Goal: Communication & Community: Answer question/provide support

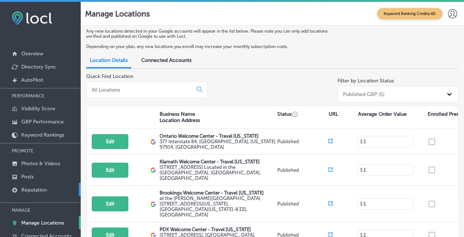
click at [29, 185] on link "Reputation" at bounding box center [40, 189] width 81 height 13
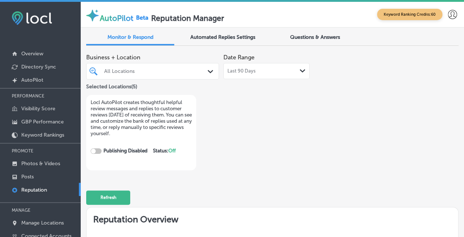
checkbox input "true"
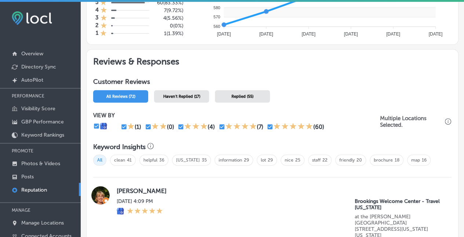
scroll to position [476, 0]
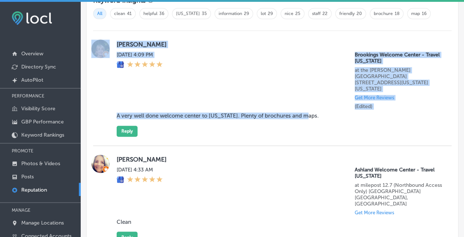
drag, startPoint x: 312, startPoint y: 112, endPoint x: 230, endPoint y: 125, distance: 83.5
click at [117, 113] on blockquote "A very well done welcome center to [US_STATE]. Plenty of brochures and maps." at bounding box center [267, 116] width 301 height 7
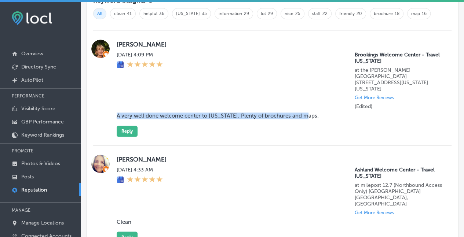
click at [254, 136] on div "Donna Brockman Mon, Aug 18, 2025 4:09 PM Brookings Welcome Center - Travel Oreg…" at bounding box center [272, 88] width 358 height 115
drag, startPoint x: 117, startPoint y: 111, endPoint x: 309, endPoint y: 112, distance: 192.8
click at [309, 113] on blockquote "A very well done welcome center to [US_STATE]. Plenty of brochures and maps." at bounding box center [267, 116] width 301 height 7
copy blockquote "A very well done welcome center to [US_STATE]. Plenty of brochures and maps."
click at [125, 126] on button "Reply" at bounding box center [127, 131] width 21 height 11
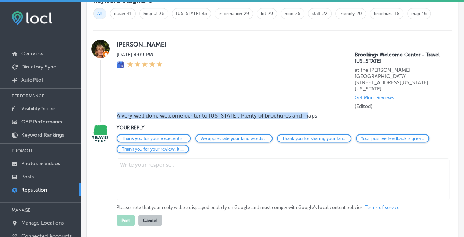
click at [136, 167] on textarea at bounding box center [283, 179] width 333 height 42
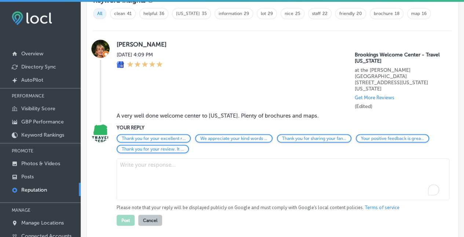
paste textarea ""Thank you for this wonderful review! We're so glad you found our brochures and…"
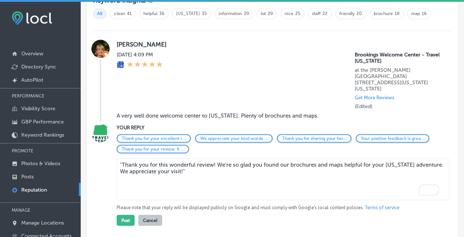
click at [122, 159] on textarea ""Thank you for this wonderful review! We're so glad you found our brochures and…" at bounding box center [283, 179] width 333 height 42
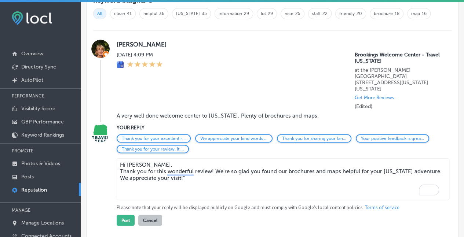
click at [187, 174] on textarea "Hi Donna, Thank you for this wonderful review! We're so glad you found our broc…" at bounding box center [283, 179] width 333 height 42
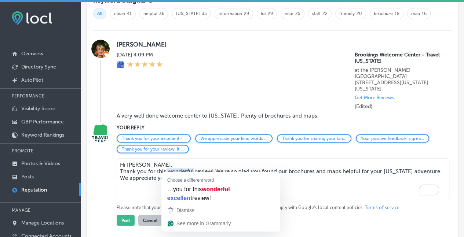
click at [315, 168] on textarea "Hi [PERSON_NAME], Thank you for this wonderful review! We're so glad you found …" at bounding box center [283, 179] width 333 height 42
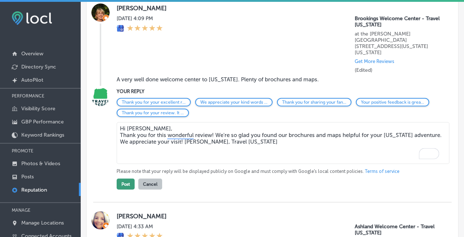
scroll to position [513, 0]
type textarea "Hi [PERSON_NAME], Thank you for this wonderful review! We're so glad you found …"
click at [122, 180] on button "Post" at bounding box center [126, 183] width 18 height 11
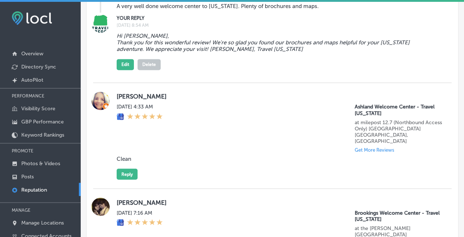
scroll to position [586, 0]
drag, startPoint x: 134, startPoint y: 150, endPoint x: 117, endPoint y: 152, distance: 17.7
click at [117, 152] on div "Deborah Gillespie Mon, Aug 18, 2025 4:33 AM Ashland Welcome Center - Travel Ore…" at bounding box center [280, 136] width 326 height 88
click at [179, 156] on div "Deborah Gillespie Mon, Aug 18, 2025 4:33 AM Ashland Welcome Center - Travel Ore…" at bounding box center [280, 136] width 326 height 88
click at [235, 120] on div "Mon, Aug 18, 2025 4:33 AM Ashland Welcome Center - Travel Oregon at milepost 12…" at bounding box center [280, 128] width 326 height 49
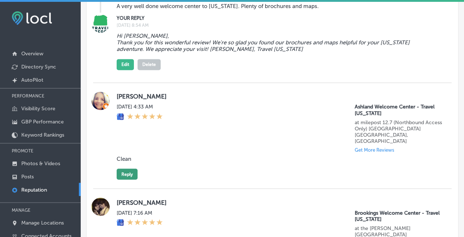
click at [128, 169] on button "Reply" at bounding box center [127, 174] width 21 height 11
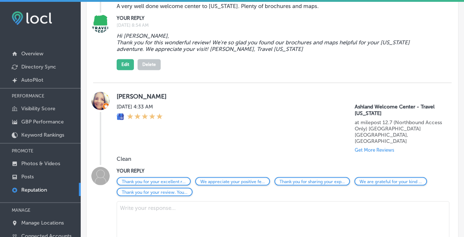
click at [136, 201] on textarea at bounding box center [283, 222] width 333 height 42
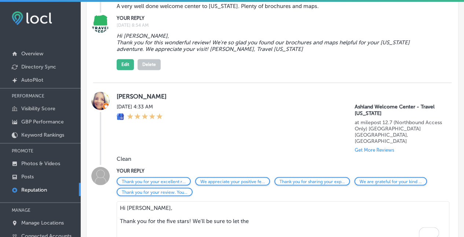
click at [257, 208] on textarea "Hi Deborah, Thank you for the five stars! We'll be sure to let the" at bounding box center [283, 222] width 333 height 42
click at [156, 212] on textarea "Hi Deborah, Thank you for the five stars! We'll be sure to let the" at bounding box center [283, 222] width 333 height 42
click at [249, 210] on textarea "Hi Deborah, Thank you for the five stars! We'll be sure to let the" at bounding box center [283, 222] width 333 height 42
click at [254, 213] on textarea "Hi Deborah, Thank you for the five stars! We'll be sure to let the" at bounding box center [283, 222] width 333 height 42
drag, startPoint x: 252, startPoint y: 211, endPoint x: 297, endPoint y: 201, distance: 45.9
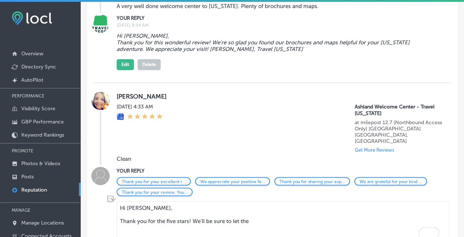
click at [194, 211] on textarea "Hi Deborah, Thank you for the five stars! We'll be sure to let the" at bounding box center [283, 222] width 333 height 42
click at [272, 213] on textarea "Hi Deborah, Thank you for the five stars! We'll be sure to let the" at bounding box center [283, 222] width 333 height 42
click at [146, 217] on textarea "Hi Deborah, Thank you for the five stars! We'll be sure to let the" at bounding box center [283, 222] width 333 height 42
drag, startPoint x: 165, startPoint y: 211, endPoint x: 162, endPoint y: 232, distance: 21.4
click at [135, 208] on textarea "Hi Deborah, Thank you for the five stars! We'll be sure to let the" at bounding box center [283, 222] width 333 height 42
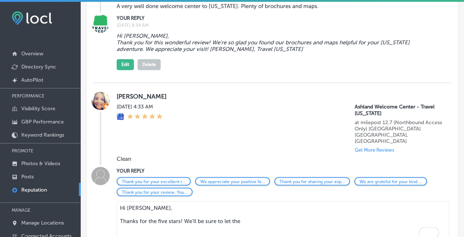
click at [138, 155] on blockquote "Clean" at bounding box center [267, 158] width 301 height 7
drag, startPoint x: 133, startPoint y: 147, endPoint x: 137, endPoint y: 149, distance: 4.3
click at [117, 155] on blockquote "Clean" at bounding box center [267, 158] width 301 height 7
click at [180, 212] on textarea "Hi Deborah, Thanks for the five stars! We'll be sure to let the" at bounding box center [283, 222] width 333 height 42
drag, startPoint x: 244, startPoint y: 213, endPoint x: 314, endPoint y: 205, distance: 70.6
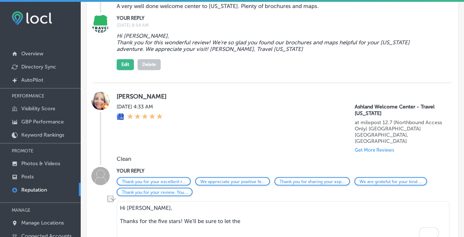
click at [98, 210] on div "YOUR REPLY Thank you for your excellent r... We appreciate your positive fe... …" at bounding box center [272, 218] width 358 height 102
paste textarea ""Thank you for the five stars and for mentioning 'clean'—that's music to our ea…"
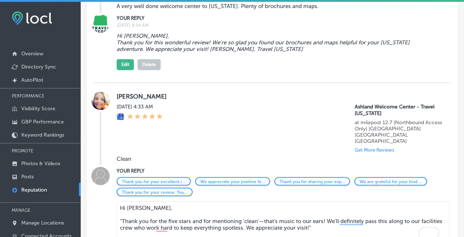
click at [121, 211] on textarea "Hi Deborah, "Thank you for the five stars and for mentioning 'clean'—that's mus…" at bounding box center [283, 222] width 333 height 42
click at [348, 209] on textarea "Hi Deborah, Thank you for the five stars and for mentioning 'clean'—that's musi…" at bounding box center [283, 222] width 333 height 42
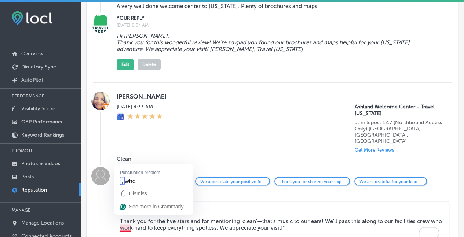
click at [125, 219] on textarea "Hi Deborah, Thank you for the five stars and for mentioning 'clean'—that's musi…" at bounding box center [283, 222] width 333 height 42
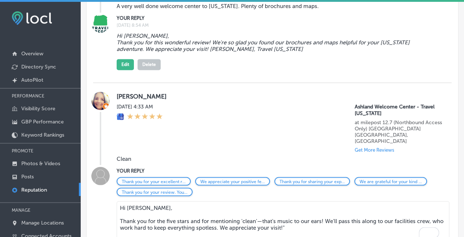
click at [302, 218] on textarea "Hi Deborah, Thank you for the five stars and for mentioning 'clean'—that's musi…" at bounding box center [283, 222] width 333 height 42
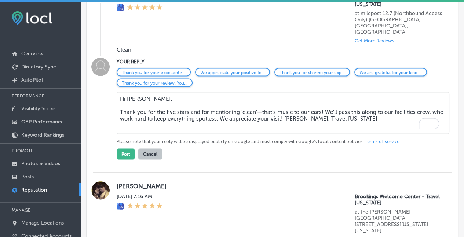
scroll to position [695, 0]
type textarea "Hi [PERSON_NAME], Thank you for the five stars and for mentioning 'clean'—that'…"
click at [125, 148] on button "Post" at bounding box center [126, 153] width 18 height 11
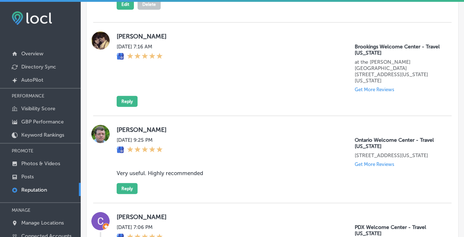
scroll to position [805, 0]
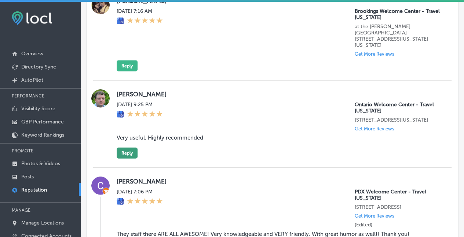
click at [122, 148] on button "Reply" at bounding box center [127, 153] width 21 height 11
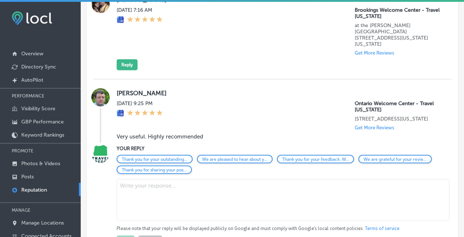
scroll to position [842, 0]
click at [138, 188] on textarea "To enrich screen reader interactions, please activate Accessibility in Grammarl…" at bounding box center [283, 200] width 333 height 42
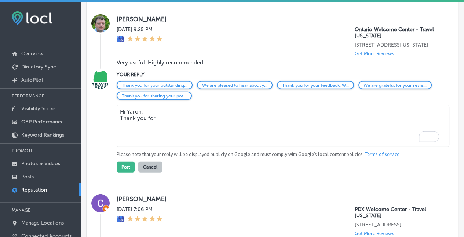
scroll to position [915, 0]
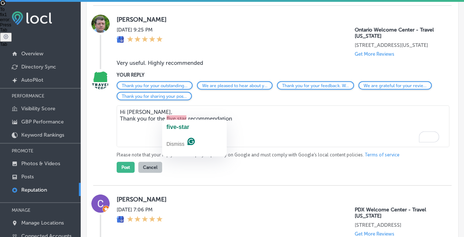
drag, startPoint x: 180, startPoint y: 115, endPoint x: 182, endPoint y: 129, distance: 14.5
click at [180, 115] on textarea "Hi Yaron, Thank you for the five star recommendation" at bounding box center [283, 127] width 333 height 42
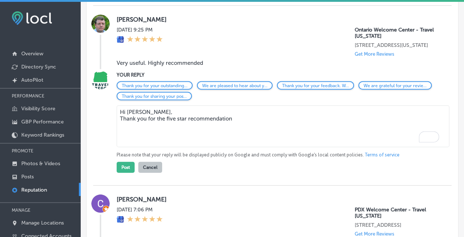
click at [181, 114] on textarea "Hi Yaron, Thank you for the five star recommendation" at bounding box center [283, 127] width 333 height 42
click at [186, 115] on textarea "Hi Yaron, Thank you for the five star recommendation" at bounding box center [283, 127] width 333 height 42
click at [181, 118] on textarea "Hi Yaron, Thank you for the five star review and recommendation" at bounding box center [283, 127] width 333 height 42
click at [148, 109] on textarea "Hi Yaron, Thank you for the five-star review and recommendation" at bounding box center [283, 127] width 333 height 42
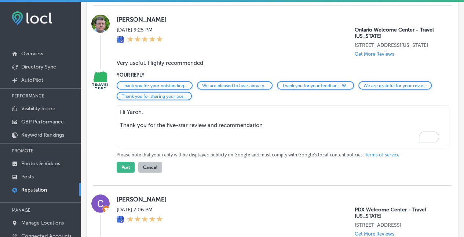
click at [265, 122] on textarea "Hi Yaron, Thank you for the five-star review and recommendation" at bounding box center [283, 127] width 333 height 42
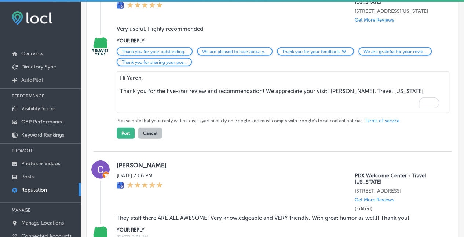
scroll to position [950, 0]
click at [334, 93] on textarea "Hi Yaron, Thank you for the five-star review and recommendation! We appreciate …" at bounding box center [283, 92] width 333 height 42
type textarea "Hi Yaron, Thank you for the five-star review and recommendation! We appreciate …"
click at [123, 128] on button "Post" at bounding box center [126, 133] width 18 height 11
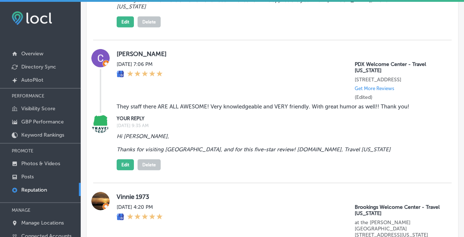
scroll to position [1023, 0]
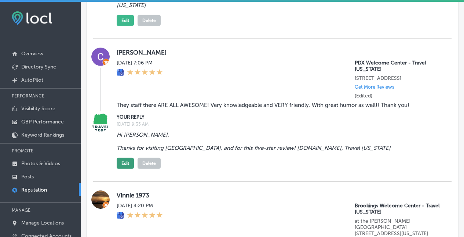
click at [118, 160] on button "Edit" at bounding box center [125, 163] width 17 height 11
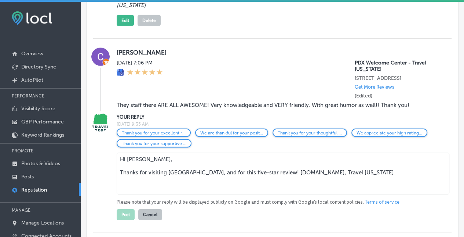
click at [207, 165] on textarea "Hi Cheranda, Thanks for visiting us, and for this five-star review! A.George, T…" at bounding box center [283, 174] width 333 height 42
click at [155, 173] on textarea "Hi Cheranda, Thanks for visiting us, and for this five-star review! A.George, T…" at bounding box center [283, 174] width 333 height 42
click at [135, 174] on textarea "Hi Cheranda, Thanks for visiting us, and for this five-star review! A.George, T…" at bounding box center [283, 174] width 333 height 42
click at [172, 166] on textarea "Hi Cheranda, Thanks for visiting us, and for this five-star review! A.George, T…" at bounding box center [283, 174] width 333 height 42
click at [265, 171] on textarea "Hi Cheranda, Thanks for visiting us, and for this five-star review! A.George, T…" at bounding box center [283, 174] width 333 height 42
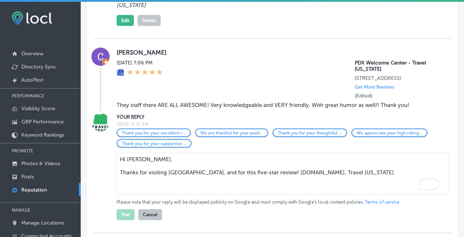
click at [282, 177] on textarea "Hi Cheranda, Thanks for visiting us, and for this five-star review! A.George, T…" at bounding box center [283, 174] width 333 height 42
drag, startPoint x: 320, startPoint y: 167, endPoint x: 271, endPoint y: 176, distance: 49.9
click at [250, 172] on textarea "Hi Cheranda, Thanks for visiting us, and for this five-star review! A.George, T…" at bounding box center [283, 174] width 333 height 42
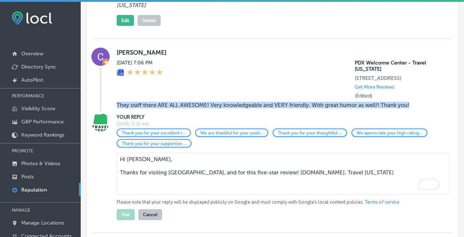
drag, startPoint x: 413, startPoint y: 100, endPoint x: 117, endPoint y: 102, distance: 295.9
click at [117, 102] on blockquote "They staff there ARE ALL AWESOME! Very knowledgeable and VERY friendly. With gr…" at bounding box center [267, 105] width 301 height 7
copy blockquote "They staff there ARE ALL AWESOME! Very knowledgeable and VERY friendly. With gr…"
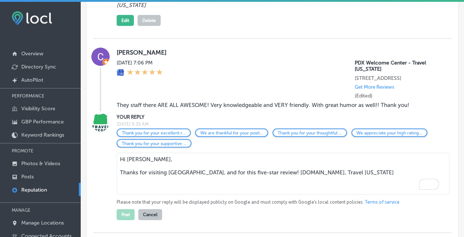
click at [316, 169] on textarea "Hi Cheranda, Thanks for visiting us, and for this five-star review! A.George, T…" at bounding box center [283, 174] width 333 height 42
drag, startPoint x: 181, startPoint y: 183, endPoint x: 85, endPoint y: 190, distance: 96.3
paste textarea ""Thank you for this fantastic review! Our team will be thrilled to hear they ma…"
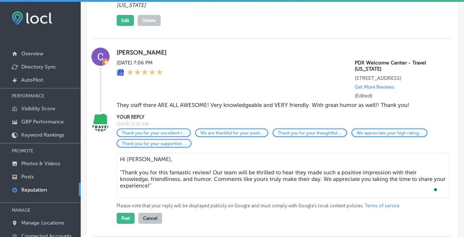
drag, startPoint x: 122, startPoint y: 168, endPoint x: 139, endPoint y: 181, distance: 20.8
click at [122, 168] on textarea "Hi Cheranda, "Thank you for this fantastic review! Our team will be thrilled to…" at bounding box center [283, 175] width 333 height 45
click at [168, 181] on textarea "Hi Cheranda, Thank you for this fantastic review! Our team will be thrilled to …" at bounding box center [283, 175] width 333 height 45
type textarea "Hi [PERSON_NAME], Thank you for this fantastic review! Our team will be thrille…"
click at [126, 213] on button "Post" at bounding box center [126, 218] width 18 height 11
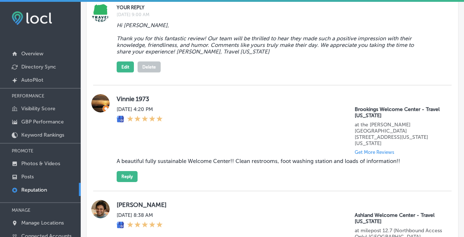
scroll to position [1133, 0]
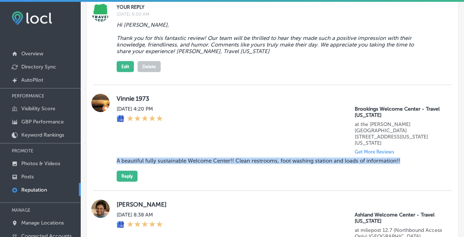
drag, startPoint x: 332, startPoint y: 166, endPoint x: 117, endPoint y: 157, distance: 215.4
click at [117, 158] on blockquote "A beautiful fully sustainable Welcome Center!! Clean restrooms, foot washing st…" at bounding box center [267, 161] width 301 height 7
copy blockquote "A beautiful fully sustainable Welcome Center!! Clean restrooms, foot washing st…"
click at [185, 178] on div "Vinnie 1973 Wed, Aug 13, 2025 4:20 PM Brookings Welcome Center - Travel Oregon …" at bounding box center [280, 138] width 326 height 88
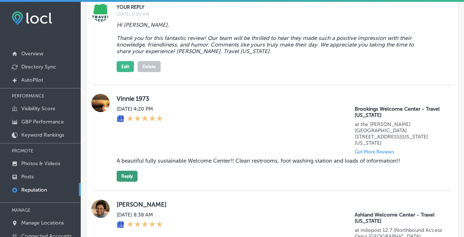
click at [126, 171] on button "Reply" at bounding box center [127, 176] width 21 height 11
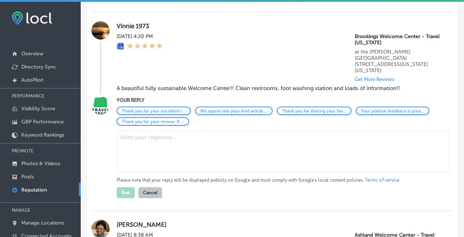
scroll to position [1206, 0]
click at [125, 131] on textarea at bounding box center [283, 152] width 333 height 42
paste textarea ""Thank you for this wonderful review! We're so glad you appreciated our sustain…"
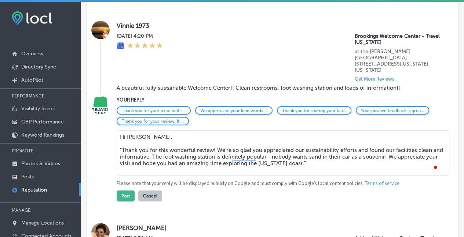
click at [122, 147] on textarea "Hi Vinnie, "Thank you for this wonderful review! We're so glad you appreciated …" at bounding box center [283, 153] width 333 height 45
drag, startPoint x: 298, startPoint y: 146, endPoint x: 344, endPoint y: 155, distance: 46.7
click at [257, 148] on textarea "Hi Vinnie, Thank you for this excellent review! We're so glad you appreciated o…" at bounding box center [283, 153] width 333 height 45
click at [362, 151] on textarea "Hi Vinnie, Thank you for this excellent review! We're so glad you appreciated o…" at bounding box center [283, 153] width 333 height 45
drag, startPoint x: 299, startPoint y: 146, endPoint x: 286, endPoint y: 183, distance: 39.4
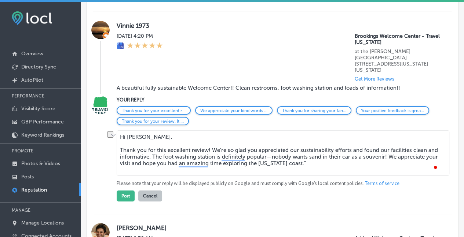
click at [258, 150] on textarea "Hi Vinnie, Thank you for this excellent review! We're so glad you appreciated o…" at bounding box center [283, 153] width 333 height 45
click at [290, 163] on textarea "Hi Vinnie, Thank you for this excellent review! We're so glad you appreciated o…" at bounding box center [283, 153] width 333 height 45
drag, startPoint x: 300, startPoint y: 146, endPoint x: 257, endPoint y: 145, distance: 42.5
click at [257, 145] on textarea "Hi Vinnie, Thank you for this excellent review! We're so glad you appreciated o…" at bounding box center [283, 153] width 333 height 45
drag, startPoint x: 384, startPoint y: 146, endPoint x: 375, endPoint y: 146, distance: 8.5
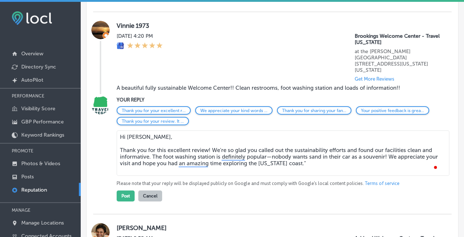
click at [374, 146] on textarea "Hi Vinnie, Thank you for this excellent review! We're so glad you called out th…" at bounding box center [283, 153] width 333 height 45
click at [404, 146] on textarea "Hi Vinnie, Thank you for this excellent review! We're so glad you called out th…" at bounding box center [283, 153] width 333 height 45
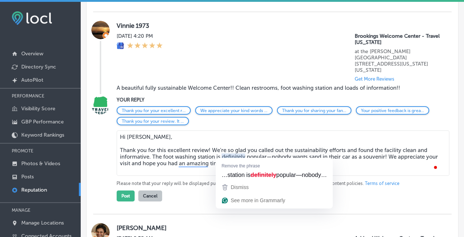
click at [229, 155] on textarea "Hi Vinnie, Thank you for this excellent review! We're so glad you called out th…" at bounding box center [283, 153] width 333 height 45
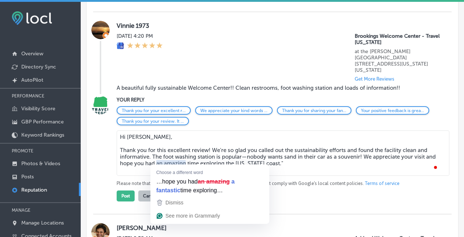
click at [173, 159] on textarea "Hi Vinnie, Thank you for this excellent review! We're so glad you called out th…" at bounding box center [283, 153] width 333 height 45
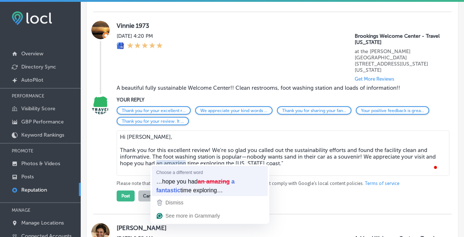
type textarea "Hi [PERSON_NAME], Thank you for this excellent review! We're so glad you called…"
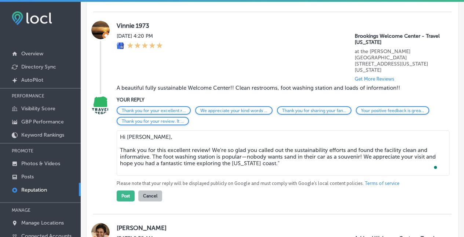
drag, startPoint x: 151, startPoint y: 150, endPoint x: 154, endPoint y: 153, distance: 4.4
click at [151, 151] on textarea "Hi [PERSON_NAME], Thank you for this excellent review! We're so glad you called…" at bounding box center [283, 153] width 333 height 45
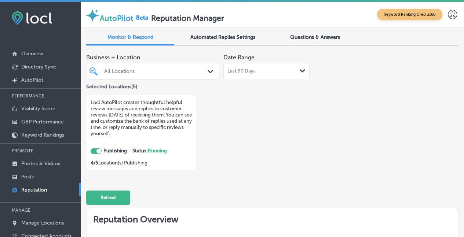
scroll to position [1206, 0]
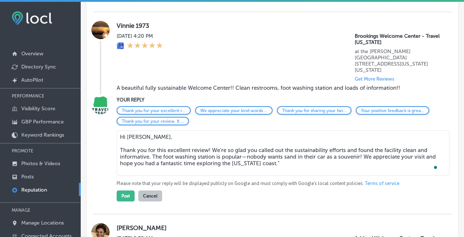
click at [151, 152] on textarea "Hi [PERSON_NAME], Thank you for this excellent review! We're so glad you called…" at bounding box center [283, 153] width 333 height 45
click at [280, 159] on textarea "Hi [PERSON_NAME], Thank you for this excellent review! We're so glad you called…" at bounding box center [283, 153] width 333 height 45
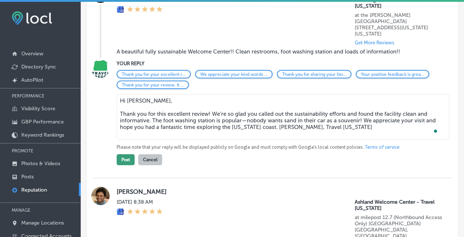
scroll to position [1242, 0]
type textarea "Hi [PERSON_NAME], Thank you for this excellent review! We're so glad you called…"
click at [120, 155] on button "Post" at bounding box center [126, 159] width 18 height 11
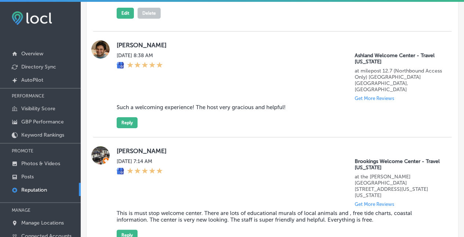
scroll to position [1352, 0]
drag, startPoint x: 290, startPoint y: 96, endPoint x: 115, endPoint y: 101, distance: 175.0
click at [115, 101] on div "[PERSON_NAME] [DATE] 8:38 AM [GEOGRAPHIC_DATA] - Travel [US_STATE] at milepost …" at bounding box center [272, 84] width 358 height 88
copy blockquote "Such a welcoming experience! The host very gracious and helpful!"
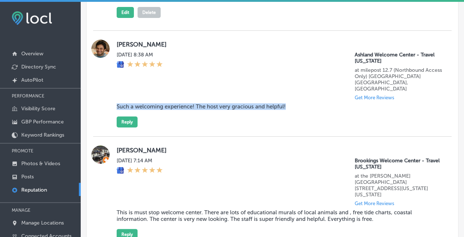
scroll to position [1352, 0]
click at [130, 117] on button "Reply" at bounding box center [127, 122] width 21 height 11
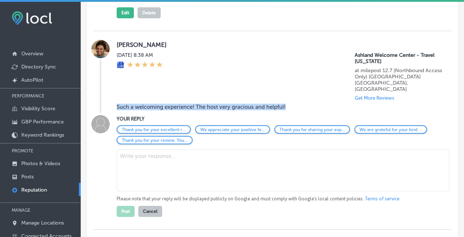
click at [149, 150] on textarea at bounding box center [283, 171] width 333 height 42
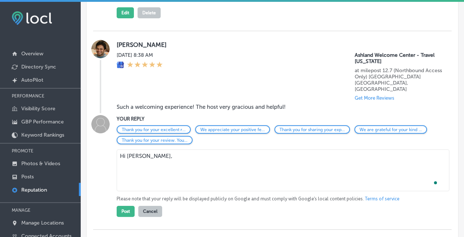
paste textarea ""Thank you for this lovely review! We're so pleased our host could provide you …"
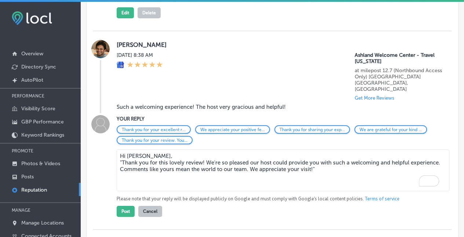
drag, startPoint x: 121, startPoint y: 152, endPoint x: 123, endPoint y: 159, distance: 7.2
click at [122, 151] on textarea "Hi [PERSON_NAME], "Thank you for this lovely review! We're so pleased our host …" at bounding box center [283, 171] width 333 height 42
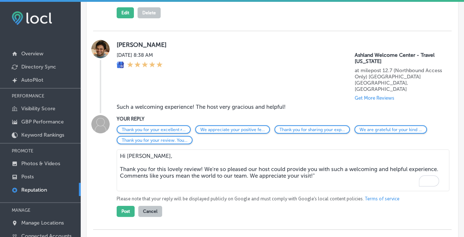
click at [192, 178] on textarea "Hi [PERSON_NAME], Thank you for this lovely review! We're so pleased our host c…" at bounding box center [283, 171] width 333 height 42
drag, startPoint x: 249, startPoint y: 166, endPoint x: 92, endPoint y: 174, distance: 157.5
drag, startPoint x: 269, startPoint y: 161, endPoint x: 279, endPoint y: 178, distance: 20.1
click at [249, 160] on textarea "Hi [PERSON_NAME], Thank you for this lovely review! We're so pleased our host c…" at bounding box center [283, 171] width 333 height 42
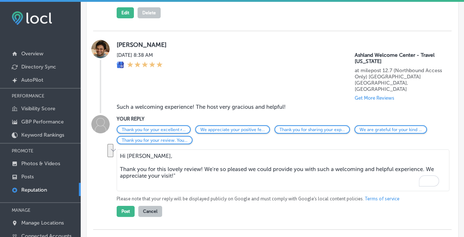
drag, startPoint x: 182, startPoint y: 167, endPoint x: 425, endPoint y: 159, distance: 243.5
click at [425, 159] on textarea "Hi [PERSON_NAME], Thank you for this lovely review! We're so pleased we could p…" at bounding box center [283, 171] width 333 height 42
click at [205, 167] on textarea "Hi [PERSON_NAME], Thank you for this lovely review! We're so pleased we could p…" at bounding box center [283, 171] width 333 height 42
drag, startPoint x: 167, startPoint y: 159, endPoint x: 147, endPoint y: 148, distance: 22.8
click at [156, 150] on textarea "Hi [PERSON_NAME], Thank you for this lovely review! We're so pleased we could p…" at bounding box center [283, 171] width 333 height 42
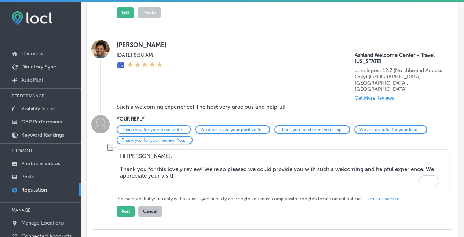
click at [253, 170] on textarea "Hi [PERSON_NAME], Thank you for this lovely review! We're so pleased we could p…" at bounding box center [283, 171] width 333 height 42
drag, startPoint x: 245, startPoint y: 178, endPoint x: 235, endPoint y: 151, distance: 28.5
click at [240, 175] on textarea "Hi [PERSON_NAME], Thank you for this lovely review! We're so pleased we could p…" at bounding box center [283, 171] width 333 height 42
click at [274, 176] on textarea "Hi [PERSON_NAME], Thank you for this lovely review! We're so pleased we could p…" at bounding box center [283, 171] width 333 height 42
click at [312, 170] on textarea "Hi [PERSON_NAME], Thank you for this lovely review! We're so pleased we could p…" at bounding box center [283, 171] width 333 height 42
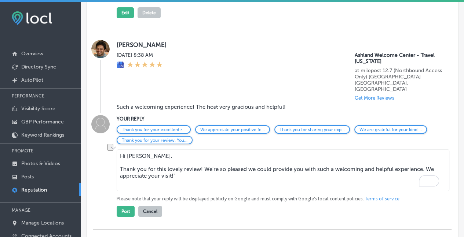
drag, startPoint x: 315, startPoint y: 160, endPoint x: 292, endPoint y: 160, distance: 23.1
click at [292, 160] on textarea "Hi [PERSON_NAME], Thank you for this lovely review! We're so pleased we could p…" at bounding box center [283, 171] width 333 height 42
click at [153, 167] on textarea "Hi [PERSON_NAME], Thank you for this lovely review! We're so pleased we could p…" at bounding box center [283, 171] width 333 height 42
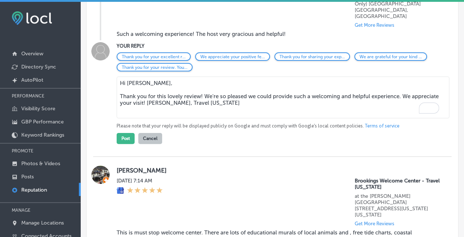
scroll to position [1425, 0]
type textarea "Hi [PERSON_NAME], Thank you for this lovely review! We're so pleased we could p…"
click at [124, 133] on button "Post" at bounding box center [126, 138] width 18 height 11
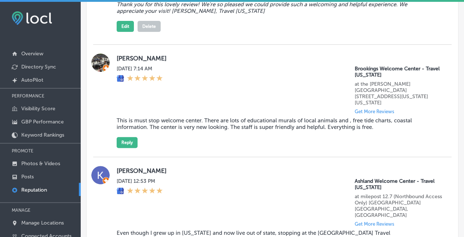
scroll to position [1498, 0]
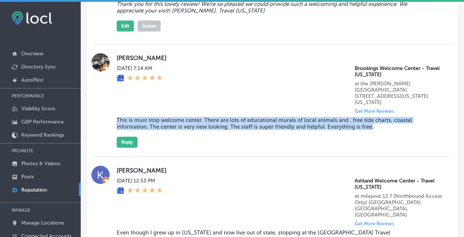
drag, startPoint x: 372, startPoint y: 116, endPoint x: 117, endPoint y: 113, distance: 255.6
click at [117, 117] on blockquote "This is must stop welcome center. There are lots of educational murals of local…" at bounding box center [267, 123] width 301 height 13
copy blockquote "This is must stop welcome center. There are lots of educational murals of local…"
click at [128, 137] on button "Reply" at bounding box center [127, 142] width 21 height 11
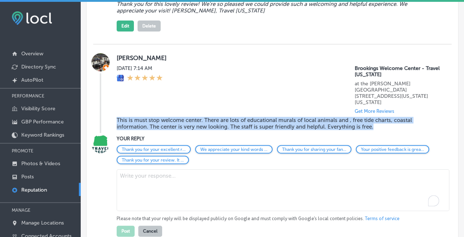
click at [132, 169] on textarea "To enrich screen reader interactions, please activate Accessibility in Grammarl…" at bounding box center [283, 190] width 333 height 42
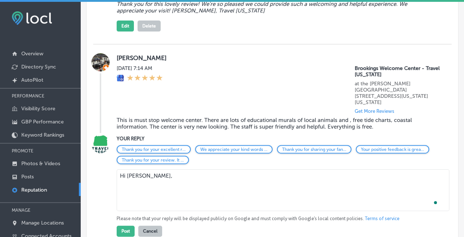
paste textarea ""Thank you for this wonderful review! We're delighted you enjoyed our education…"
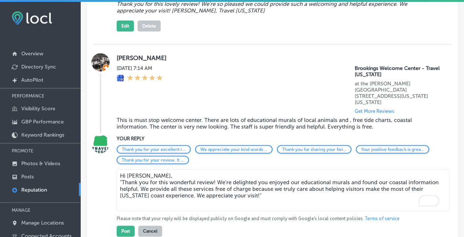
drag, startPoint x: 122, startPoint y: 172, endPoint x: 126, endPoint y: 179, distance: 7.7
click at [122, 172] on textarea "Hi [PERSON_NAME], "Thank you for this wonderful review! We're delighted you enj…" at bounding box center [283, 190] width 333 height 42
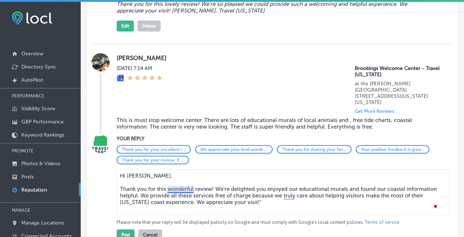
click at [177, 183] on textarea "Hi [PERSON_NAME], Thank you for this wonderful review! We're delighted you enjo…" at bounding box center [283, 191] width 333 height 45
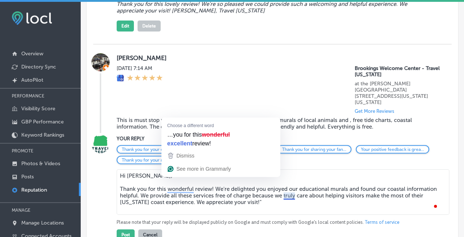
drag, startPoint x: 287, startPoint y: 190, endPoint x: 269, endPoint y: 185, distance: 18.7
click at [287, 190] on textarea "Hi [PERSON_NAME], Thank you for this wonderful review! We're delighted you enjo…" at bounding box center [283, 191] width 333 height 45
drag, startPoint x: 194, startPoint y: 179, endPoint x: 166, endPoint y: 177, distance: 28.7
click at [166, 177] on textarea "Hi [PERSON_NAME], Thank you for this wonderful review! We're delighted you enjo…" at bounding box center [283, 191] width 333 height 45
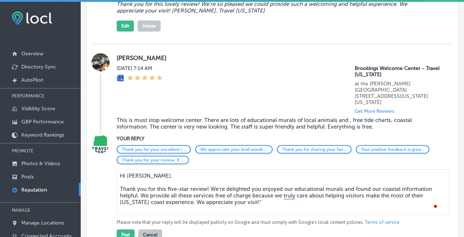
drag, startPoint x: 293, startPoint y: 180, endPoint x: 283, endPoint y: 179, distance: 10.3
click at [283, 179] on textarea "Hi [PERSON_NAME], Thank you for this five-star review! We're delighted you enjo…" at bounding box center [283, 191] width 333 height 45
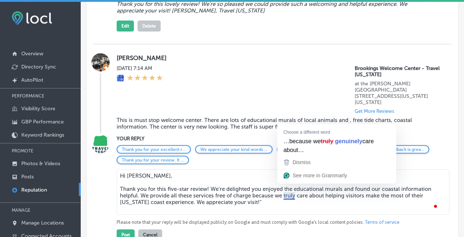
click at [291, 184] on textarea "Hi [PERSON_NAME], Thank you for this five-star review! We're delighted you enjo…" at bounding box center [283, 191] width 333 height 45
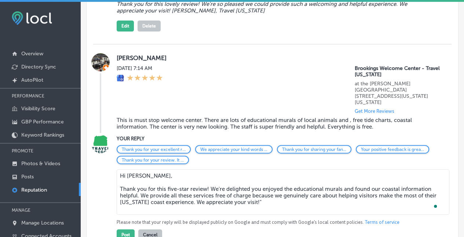
click at [358, 194] on textarea "Hi [PERSON_NAME], Thank you for this five-star review! We're delighted you enjo…" at bounding box center [283, 191] width 333 height 45
drag, startPoint x: 377, startPoint y: 187, endPoint x: 381, endPoint y: 233, distance: 46.7
click at [359, 186] on textarea "Hi [PERSON_NAME], Thank you for this five-star review! We're delighted you enjo…" at bounding box center [283, 191] width 333 height 45
drag, startPoint x: 157, startPoint y: 192, endPoint x: 146, endPoint y: 195, distance: 11.4
click at [142, 191] on textarea "Hi [PERSON_NAME], Thank you for this five-star review! We're delighted you enjo…" at bounding box center [283, 191] width 333 height 45
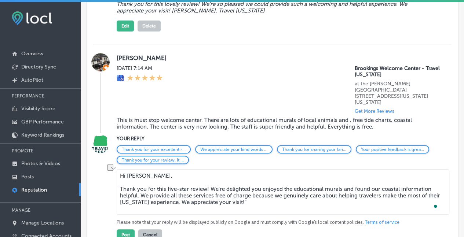
drag, startPoint x: 233, startPoint y: 191, endPoint x: 173, endPoint y: 193, distance: 60.2
click at [173, 193] on textarea "Hi [PERSON_NAME], Thank you for this five-star review! We're delighted you enjo…" at bounding box center [283, 191] width 333 height 45
click at [223, 188] on textarea "Hi [PERSON_NAME], Thank you for this five-star review! We're delighted you enjo…" at bounding box center [283, 191] width 333 height 45
click at [348, 188] on textarea "Hi [PERSON_NAME], Thank you for this five-star review! We're delighted you enjo…" at bounding box center [283, 191] width 333 height 45
click at [364, 194] on textarea "Hi [PERSON_NAME], Thank you for this five-star review! We're delighted you enjo…" at bounding box center [283, 191] width 333 height 45
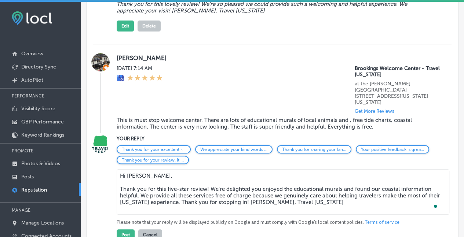
click at [337, 185] on textarea "Hi [PERSON_NAME], Thank you for this five-star review! We're delighted you enjo…" at bounding box center [283, 191] width 333 height 45
click at [389, 192] on textarea "Hi [PERSON_NAME], Thank you for this five-star review! We're delighted you enjo…" at bounding box center [283, 191] width 333 height 45
click at [352, 194] on textarea "Hi [PERSON_NAME], Thank you for this five-star review! We're delighted you enjo…" at bounding box center [283, 191] width 333 height 45
click at [346, 192] on textarea "Hi [PERSON_NAME], Thank you for this five-star review! We're delighted you enjo…" at bounding box center [283, 191] width 333 height 45
click at [381, 198] on textarea "Hi [PERSON_NAME], Thank you for this five-star review! We're delighted you enjo…" at bounding box center [283, 191] width 333 height 45
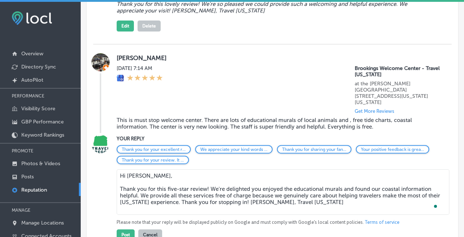
click at [342, 193] on textarea "Hi [PERSON_NAME], Thank you for this five-star review! We're delighted you enjo…" at bounding box center [283, 191] width 333 height 45
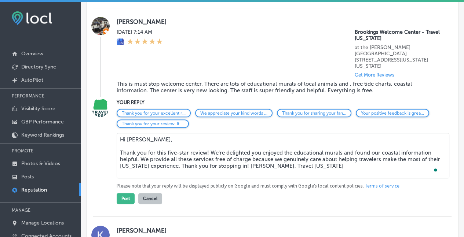
scroll to position [1535, 0]
click at [378, 157] on textarea "Hi [PERSON_NAME], Thank you for this five-star review! We're delighted you enjo…" at bounding box center [283, 155] width 333 height 45
click at [407, 159] on textarea "Hi [PERSON_NAME], Thank you for this five-star review! We're delighted you enjo…" at bounding box center [283, 155] width 333 height 45
drag, startPoint x: 405, startPoint y: 148, endPoint x: 390, endPoint y: 148, distance: 14.7
click at [390, 148] on textarea "Hi [PERSON_NAME], Thank you for this five-star review! We're delighted you enjo…" at bounding box center [283, 155] width 333 height 45
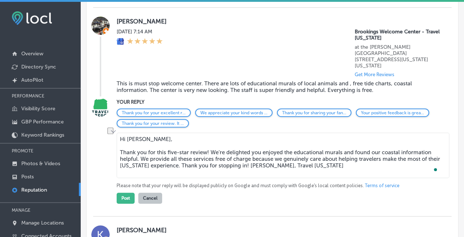
click at [283, 153] on textarea "Hi [PERSON_NAME], Thank you for this five-star review! We're delighted you enjo…" at bounding box center [283, 155] width 333 height 45
type textarea "Hi [PERSON_NAME], Thank you for this five-star review! We're delighted you enjo…"
click at [128, 193] on button "Post" at bounding box center [126, 198] width 18 height 11
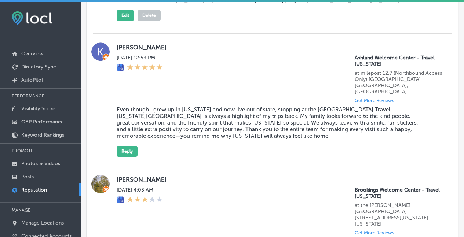
scroll to position [1682, 0]
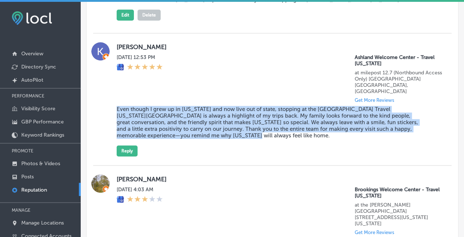
drag, startPoint x: 206, startPoint y: 120, endPoint x: 178, endPoint y: 137, distance: 33.6
click at [120, 106] on blockquote "Even though I grew up in [US_STATE] and now live out of state, stopping at the …" at bounding box center [267, 122] width 301 height 33
copy blockquote "ven though I grew up in [US_STATE] and now live out of state, stopping at the […"
click at [125, 146] on button "Reply" at bounding box center [127, 151] width 21 height 11
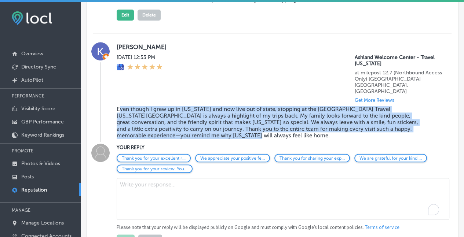
click at [134, 178] on textarea "To enrich screen reader interactions, please activate Accessibility in Grammarl…" at bounding box center [283, 199] width 333 height 42
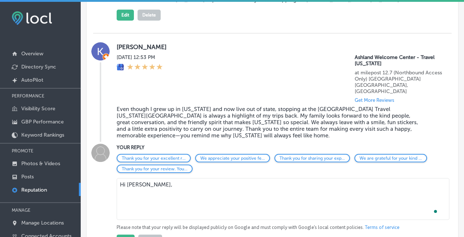
paste textarea ""What an absolutely beautiful review—thank you so much! It means the world to u…"
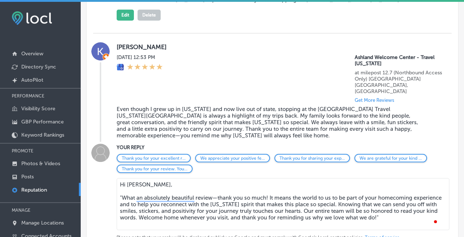
click at [122, 181] on textarea "Hi [PERSON_NAME], "What an absolutely beautiful review—thank you so much! It me…" at bounding box center [283, 204] width 333 height 52
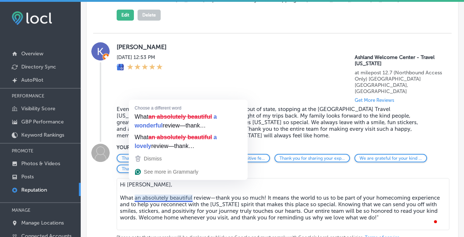
click at [261, 191] on textarea "Hi [PERSON_NAME], What an absolutely beautiful review—thank you so much! It mea…" at bounding box center [283, 204] width 333 height 52
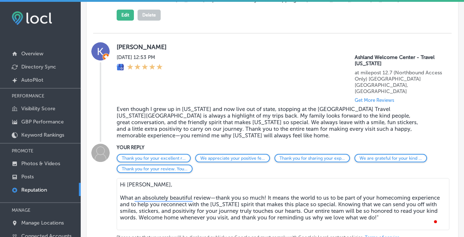
click at [201, 198] on textarea "Hi [PERSON_NAME], What an absolutely beautiful review—thank you so much! It mea…" at bounding box center [283, 204] width 333 height 52
drag, startPoint x: 243, startPoint y: 194, endPoint x: 196, endPoint y: 195, distance: 46.9
click at [196, 195] on textarea "Hi [PERSON_NAME], What an absolutely beautiful review—thank you so much! It mea…" at bounding box center [283, 204] width 333 height 52
click at [363, 203] on textarea "Hi [PERSON_NAME], What an absolutely beautiful review—thank you so much! It mea…" at bounding box center [283, 204] width 333 height 52
click at [157, 207] on textarea "Hi [PERSON_NAME], What an absolutely beautiful review—thank you so much! It mea…" at bounding box center [283, 204] width 333 height 52
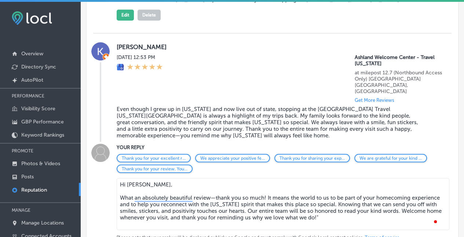
click at [284, 191] on textarea "Hi [PERSON_NAME], What an absolutely beautiful review—thank you so much! It mea…" at bounding box center [283, 204] width 333 height 52
click at [401, 195] on textarea "Hi [PERSON_NAME], What an absolutely beautiful review—thank you so much! It mea…" at bounding box center [283, 204] width 333 height 52
click at [205, 198] on textarea "Hi [PERSON_NAME], What an absolutely beautiful review—thank you so much! It mea…" at bounding box center [283, 204] width 333 height 52
drag, startPoint x: 265, startPoint y: 204, endPoint x: 255, endPoint y: 207, distance: 10.6
click at [265, 204] on textarea "Hi [PERSON_NAME], What an absolutely beautiful review—thank you so much! It mea…" at bounding box center [283, 204] width 333 height 52
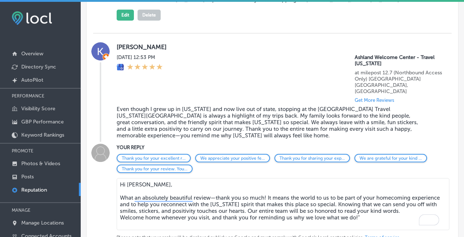
click at [218, 204] on textarea "Hi [PERSON_NAME], What an absolutely beautiful review—thank you so much! It mea…" at bounding box center [283, 204] width 333 height 52
drag, startPoint x: 210, startPoint y: 201, endPoint x: 206, endPoint y: 210, distance: 10.0
click at [160, 206] on textarea "Hi [PERSON_NAME], What an absolutely beautiful review—thank you so much! It mea…" at bounding box center [283, 204] width 333 height 52
drag, startPoint x: 229, startPoint y: 204, endPoint x: 217, endPoint y: 201, distance: 13.2
click at [230, 204] on textarea "Hi [PERSON_NAME], What an absolutely beautiful review—thank you so much! It mea…" at bounding box center [283, 204] width 333 height 52
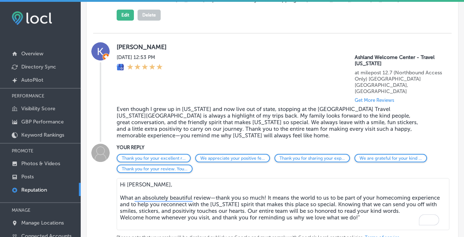
click at [120, 202] on textarea "Hi [PERSON_NAME], What an absolutely beautiful review—thank you so much! It mea…" at bounding box center [283, 204] width 333 height 52
drag, startPoint x: 204, startPoint y: 202, endPoint x: 217, endPoint y: 212, distance: 16.2
click at [204, 202] on textarea "Hi [PERSON_NAME], What an absolutely beautiful review—thank you so much! It mea…" at bounding box center [283, 204] width 333 height 52
click at [260, 202] on textarea "Hi [PERSON_NAME], What an absolutely beautiful review—thank you so much! It mea…" at bounding box center [283, 204] width 333 height 52
drag, startPoint x: 292, startPoint y: 202, endPoint x: 234, endPoint y: 206, distance: 58.0
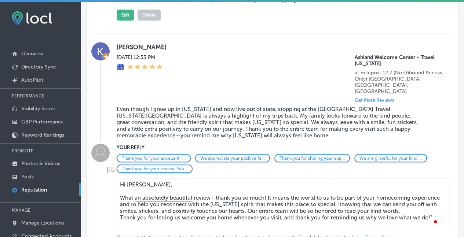
click at [233, 207] on textarea "Hi [PERSON_NAME], What an absolutely beautiful review—thank you so much! It mea…" at bounding box center [283, 204] width 333 height 52
click at [385, 198] on textarea "Hi [PERSON_NAME], What an absolutely beautiful review—thank you so much! It mea…" at bounding box center [283, 204] width 333 height 52
click at [385, 199] on textarea "Hi [PERSON_NAME], What an absolutely beautiful review—thank you so much! It mea…" at bounding box center [283, 204] width 333 height 52
click at [385, 201] on textarea "Hi [PERSON_NAME], What an absolutely beautiful review—thank you so much! It mea…" at bounding box center [283, 204] width 333 height 52
drag, startPoint x: 390, startPoint y: 202, endPoint x: 109, endPoint y: 182, distance: 281.9
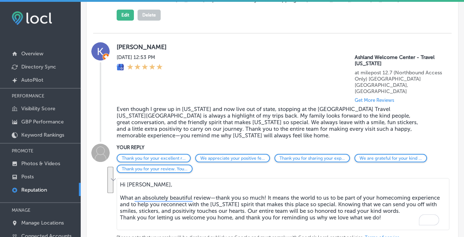
click at [103, 181] on div "YOUR REPLY Thank you for your excellent r... We appreciate your positive fe... …" at bounding box center [272, 200] width 358 height 112
click at [207, 178] on textarea "Hi [PERSON_NAME], What an absolutely beautiful review—thank you so much! It mea…" at bounding box center [283, 204] width 333 height 52
drag, startPoint x: 386, startPoint y: 202, endPoint x: 194, endPoint y: 189, distance: 192.2
click at [109, 182] on div "YOUR REPLY Thank you for your excellent r... We appreciate your positive fe... …" at bounding box center [272, 200] width 358 height 112
paste textarea ""What an absolutely beautiful review—thank you so much! It means the world to u…"
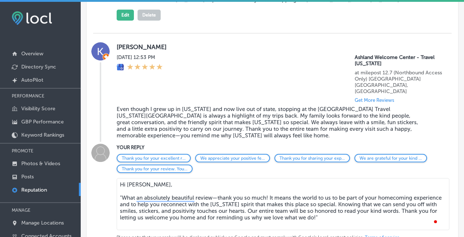
click at [122, 181] on textarea "Hi [PERSON_NAME], "What an absolutely beautiful review—thank you so much! It me…" at bounding box center [283, 204] width 333 height 52
click at [265, 201] on textarea "Hi [PERSON_NAME], What an absolutely beautiful review—thank you so much! It mea…" at bounding box center [283, 204] width 333 height 52
click at [164, 214] on textarea "Hi [PERSON_NAME], What an absolutely beautiful review—thank you so much! It mea…" at bounding box center [283, 204] width 333 height 52
click at [163, 213] on textarea "Hi [PERSON_NAME], What an absolutely beautiful review—thank you so much! It mea…" at bounding box center [283, 204] width 333 height 52
click at [139, 207] on textarea "Hi [PERSON_NAME], What an absolutely beautiful review—thank you so much! It mea…" at bounding box center [283, 204] width 333 height 52
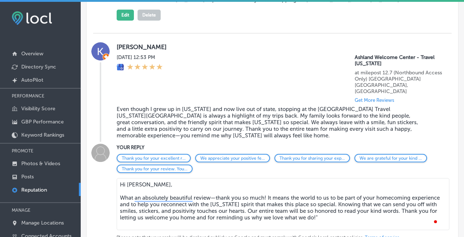
click at [230, 205] on textarea "Hi [PERSON_NAME], What an absolutely beautiful review—thank you so much! It mea…" at bounding box center [283, 204] width 333 height 52
click at [319, 203] on textarea "Hi [PERSON_NAME], What an absolutely beautiful review—thank you so much! It mea…" at bounding box center [283, 204] width 333 height 52
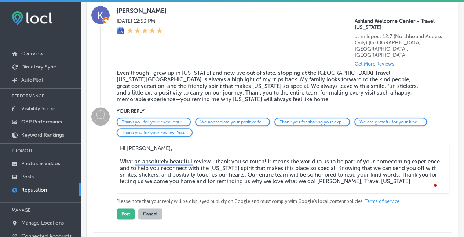
scroll to position [1718, 0]
click at [216, 147] on textarea "Hi [PERSON_NAME], What an absolutely beautiful review—thank you so much! It mea…" at bounding box center [283, 168] width 333 height 52
click at [267, 145] on textarea "Hi [PERSON_NAME], What an absolutely beautiful review! Thank you so much! It me…" at bounding box center [283, 168] width 333 height 52
click at [339, 158] on textarea "Hi [PERSON_NAME], What an absolutely beautiful review! Thank you so much- it me…" at bounding box center [283, 168] width 333 height 52
drag, startPoint x: 208, startPoint y: 156, endPoint x: 187, endPoint y: 145, distance: 23.9
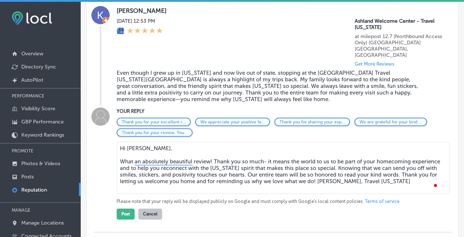
click at [208, 156] on textarea "Hi [PERSON_NAME], What an absolutely beautiful review! Thank you so much- it me…" at bounding box center [283, 168] width 333 height 52
click at [238, 157] on textarea "Hi [PERSON_NAME], What an absolutely beautiful review! Thank you so much- it me…" at bounding box center [283, 168] width 333 height 52
click at [337, 157] on textarea "Hi [PERSON_NAME], What an absolutely beautiful review! Thank you so much- it me…" at bounding box center [283, 168] width 333 height 52
click at [191, 165] on textarea "Hi [PERSON_NAME], What an absolutely beautiful review! Thank you so much- it me…" at bounding box center [283, 168] width 333 height 52
click at [271, 160] on textarea "Hi [PERSON_NAME], What an absolutely beautiful review! Thank you so much- it me…" at bounding box center [283, 168] width 333 height 52
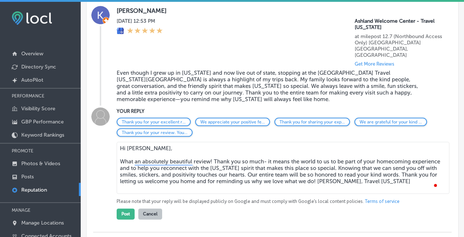
click at [264, 158] on textarea "Hi [PERSON_NAME], What an absolutely beautiful review! Thank you so much- it me…" at bounding box center [283, 168] width 333 height 52
click at [338, 159] on textarea "Hi [PERSON_NAME], What an absolutely beautiful review! Thank you so much- it me…" at bounding box center [283, 168] width 333 height 52
click at [384, 152] on textarea "Hi [PERSON_NAME], What an absolutely beautiful review! Thank you so much- it me…" at bounding box center [283, 168] width 333 height 52
click at [231, 167] on textarea "Hi [PERSON_NAME], What an absolutely beautiful review! Thank you so much- it me…" at bounding box center [283, 168] width 333 height 52
click at [311, 162] on textarea "Hi [PERSON_NAME], What an absolutely beautiful review! Thank you so much- it me…" at bounding box center [283, 168] width 333 height 52
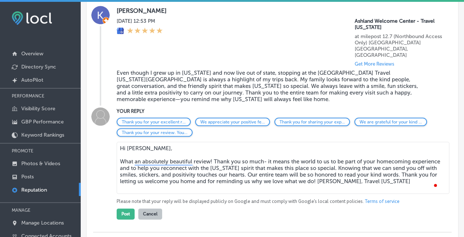
click at [376, 156] on textarea "Hi [PERSON_NAME], What an absolutely beautiful review! Thank you so much- it me…" at bounding box center [283, 168] width 333 height 52
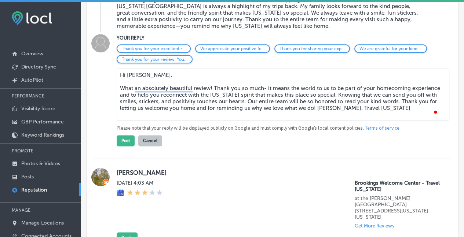
scroll to position [1791, 0]
type textarea "Hi [PERSON_NAME], What an absolutely beautiful review! Thank you so much- it me…"
click at [125, 135] on button "Post" at bounding box center [126, 140] width 18 height 11
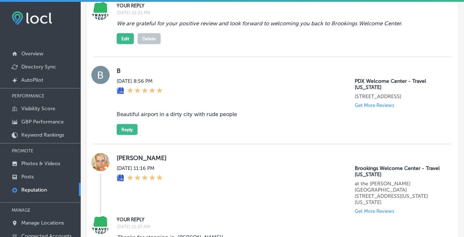
scroll to position [2085, 0]
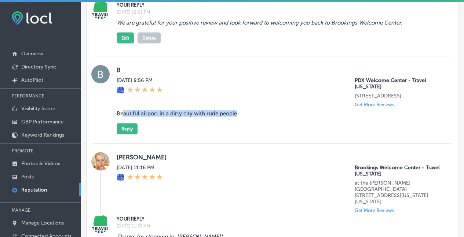
drag, startPoint x: 240, startPoint y: 103, endPoint x: 182, endPoint y: 116, distance: 59.7
click at [122, 110] on blockquote "Beautiful airport in a dirty city with rude people" at bounding box center [267, 113] width 301 height 7
click at [185, 119] on div "B [DATE] 8:56 PM PDX Welcome Center - Travel [US_STATE][GEOGRAPHIC_DATA][STREET…" at bounding box center [280, 99] width 326 height 69
drag, startPoint x: 240, startPoint y: 106, endPoint x: 114, endPoint y: 104, distance: 125.8
click at [114, 104] on div "B [DATE] 8:56 PM PDX Welcome Center - Travel [US_STATE][GEOGRAPHIC_DATA][STREET…" at bounding box center [272, 99] width 358 height 69
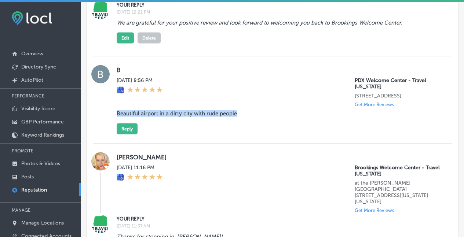
copy blockquote "Beautiful airport in a dirty city with rude people"
click at [128, 123] on button "Reply" at bounding box center [127, 128] width 21 height 11
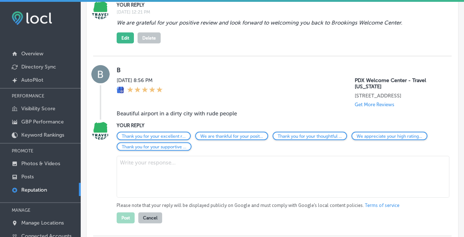
click at [139, 162] on textarea at bounding box center [283, 177] width 333 height 42
paste textarea "Thank you for the five stars! We're glad you found our airport location conveni…"
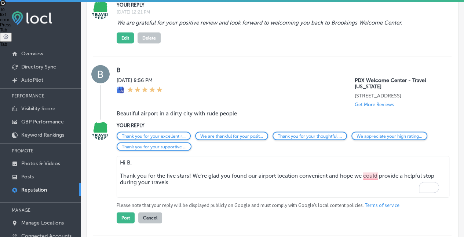
click at [192, 166] on textarea "Hi B, Thank you for the five stars! We're glad you found our airport location c…" at bounding box center [283, 177] width 333 height 42
click at [355, 179] on textarea "Hi B, Thank you for the five stars. We're glad you found our airport location c…" at bounding box center [283, 177] width 333 height 42
click at [370, 179] on textarea "Hi B, Thank you for the five stars. We're glad you found our airport location c…" at bounding box center [283, 177] width 333 height 42
drag, startPoint x: 256, startPoint y: 166, endPoint x: 269, endPoint y: 173, distance: 15.6
click at [247, 164] on textarea "Hi B, Thank you for the five stars. We're glad you found our airport location c…" at bounding box center [283, 177] width 333 height 42
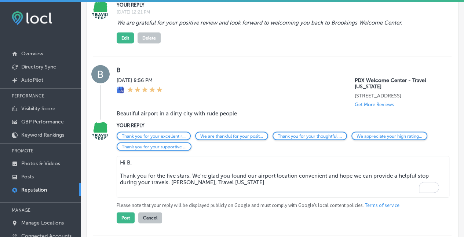
click at [271, 175] on textarea "Hi B, Thank you for the five stars. We're glad you found our airport location c…" at bounding box center [283, 177] width 333 height 42
click at [262, 161] on textarea "Hi B, Thank you for the five stars. We're glad you found our airport location c…" at bounding box center [283, 177] width 333 height 42
click at [302, 175] on textarea "Hi B, Thank you for the five stars. We're glad you found our airport location c…" at bounding box center [283, 177] width 333 height 42
click at [303, 175] on textarea "Hi B, Thank you for the five stars. We're glad you found our airport location c…" at bounding box center [283, 177] width 333 height 42
click at [280, 171] on textarea "Hi B, Thank you for the five stars. We're glad you found our airport location c…" at bounding box center [283, 177] width 333 height 42
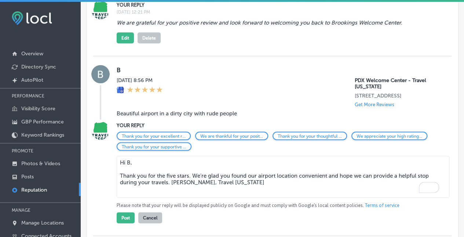
drag, startPoint x: 337, startPoint y: 159, endPoint x: 347, endPoint y: 158, distance: 10.1
click at [337, 159] on textarea "Hi B, Thank you for the five stars. We're glad you found our airport location c…" at bounding box center [283, 177] width 333 height 42
click at [153, 180] on textarea "Hi B, Thank you for the five stars. We're glad you found our airport location c…" at bounding box center [283, 177] width 333 height 42
drag, startPoint x: 361, startPoint y: 170, endPoint x: 193, endPoint y: 160, distance: 168.6
click at [360, 169] on textarea "Hi B, Thank you for the five stars. We're glad you found our airport location c…" at bounding box center [283, 177] width 333 height 42
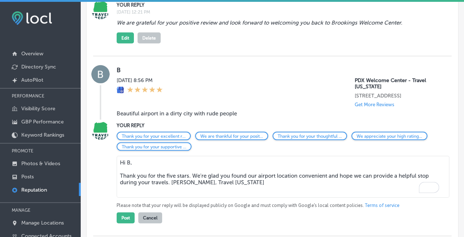
click at [150, 173] on textarea "Hi B, Thank you for the five stars. We're glad you found our airport location c…" at bounding box center [283, 177] width 333 height 42
click at [264, 178] on textarea "Hi B, Thank you for the five stars. We're glad you found our airport location c…" at bounding box center [283, 177] width 333 height 42
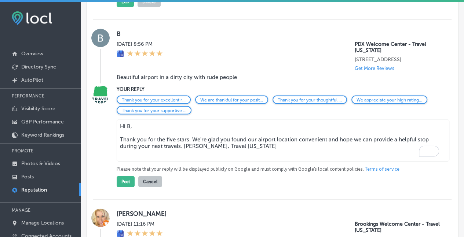
scroll to position [2121, 0]
click at [391, 137] on textarea "Hi B, Thank you for the five stars. We're glad you found our airport location c…" at bounding box center [283, 141] width 333 height 42
click at [340, 140] on textarea "Hi B, Thank you for the five stars. We're glad you found our airport location c…" at bounding box center [283, 141] width 333 height 42
click at [350, 136] on textarea "Hi B, Thank you for the five stars. We're glad you found our airport location c…" at bounding box center [283, 141] width 333 height 42
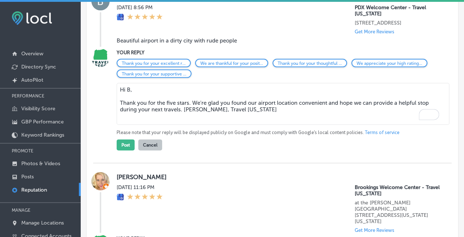
scroll to position [2157, 0]
type textarea "Hi B, Thank you for the five stars. We're glad you found our airport location c…"
click at [126, 139] on button "Post" at bounding box center [126, 144] width 18 height 11
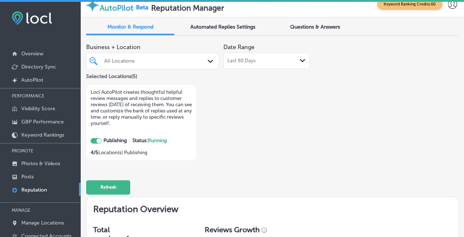
scroll to position [0, 0]
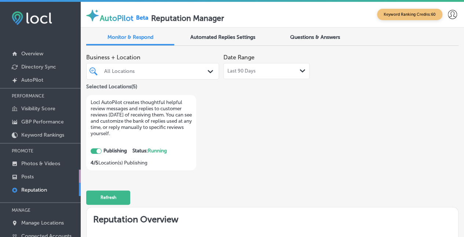
click at [28, 174] on p "Posts" at bounding box center [27, 177] width 12 height 6
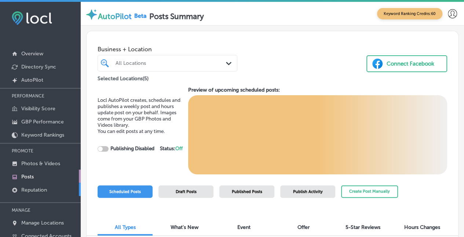
click at [37, 189] on p "Reputation" at bounding box center [34, 190] width 26 height 6
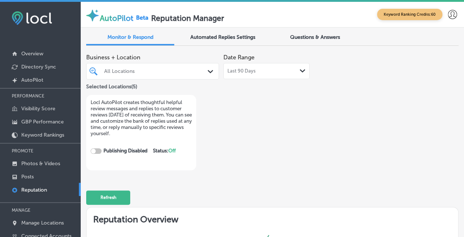
checkbox input "true"
click at [41, 187] on p "Reputation" at bounding box center [34, 190] width 26 height 6
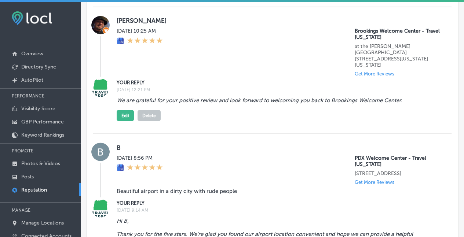
scroll to position [2007, 0]
